Goal: Find contact information: Find contact information

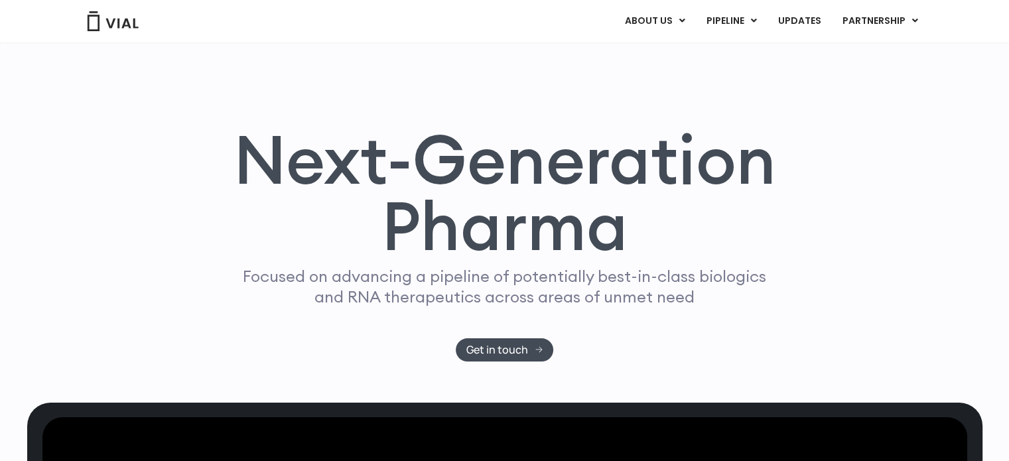
scroll to position [664, 0]
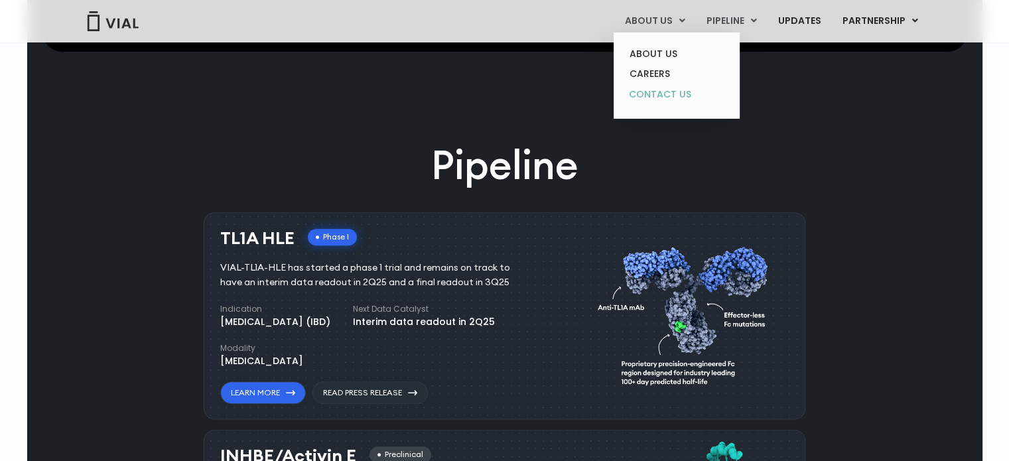
click at [650, 95] on link "CONTACT US" at bounding box center [676, 94] width 116 height 21
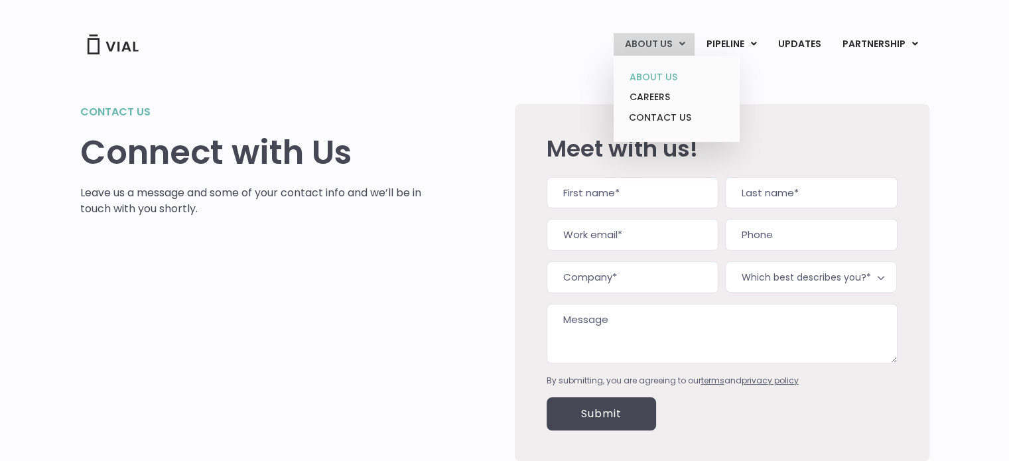
click at [664, 71] on link "ABOUT US" at bounding box center [676, 77] width 116 height 21
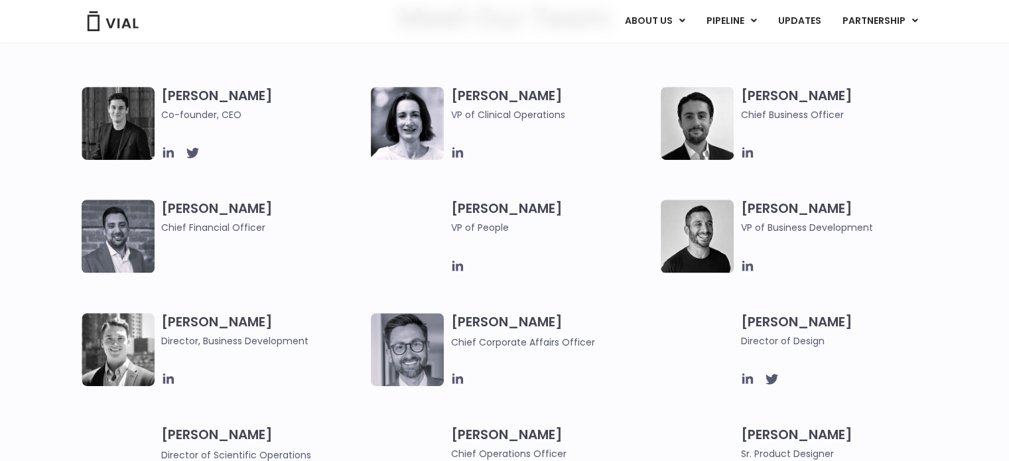
scroll to position [664, 0]
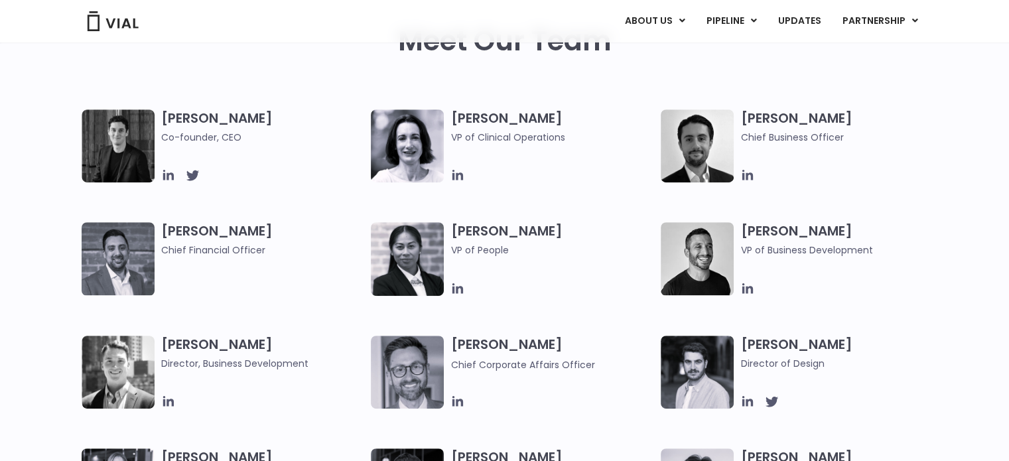
click at [113, 142] on img at bounding box center [118, 145] width 73 height 73
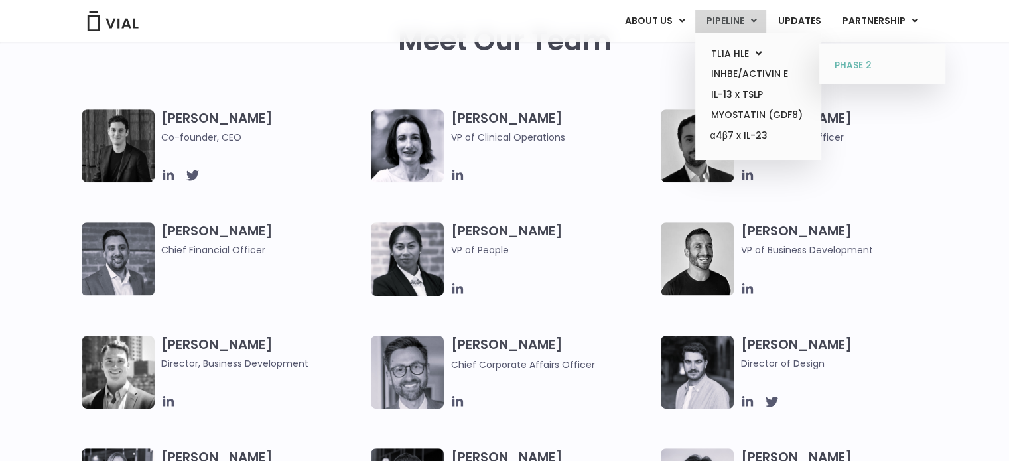
click at [867, 68] on link "PHASE 2" at bounding box center [882, 65] width 116 height 21
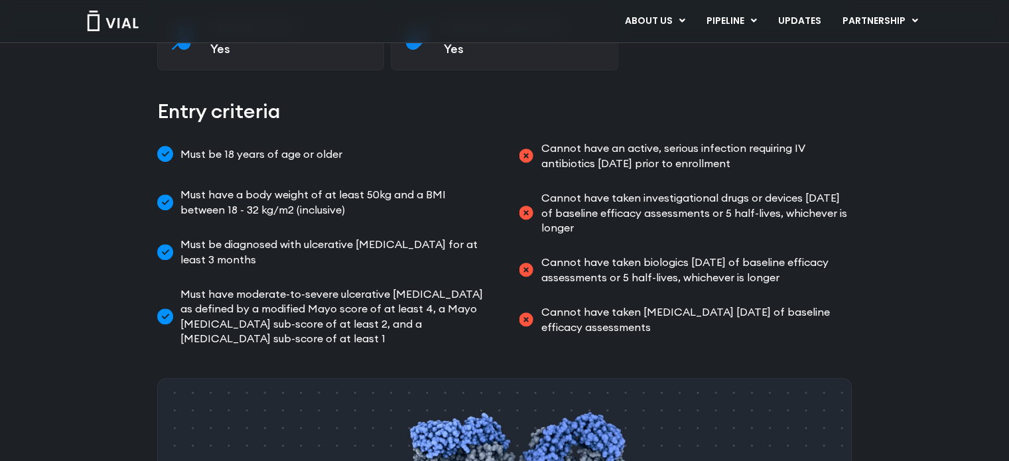
scroll to position [398, 0]
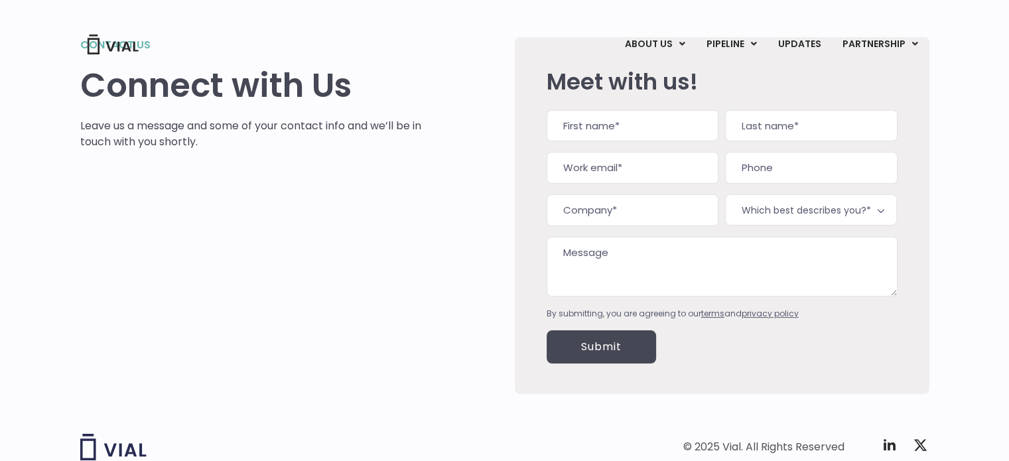
scroll to position [143, 0]
